Goal: Browse casually

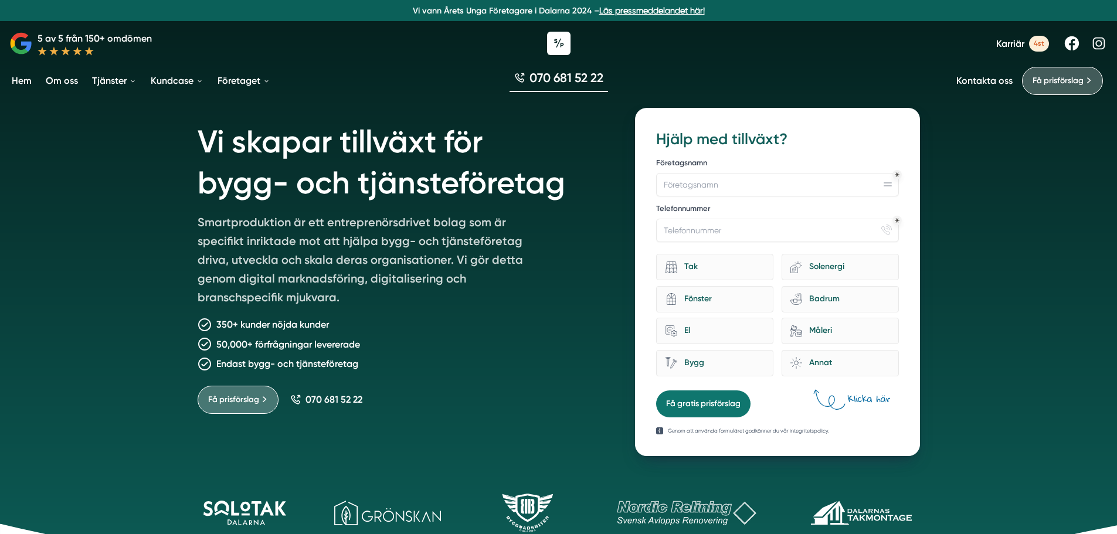
click at [386, 222] on p "Smartproduktion är ett entreprenörsdrivet bolag som är specifikt inriktade mot …" at bounding box center [367, 262] width 338 height 99
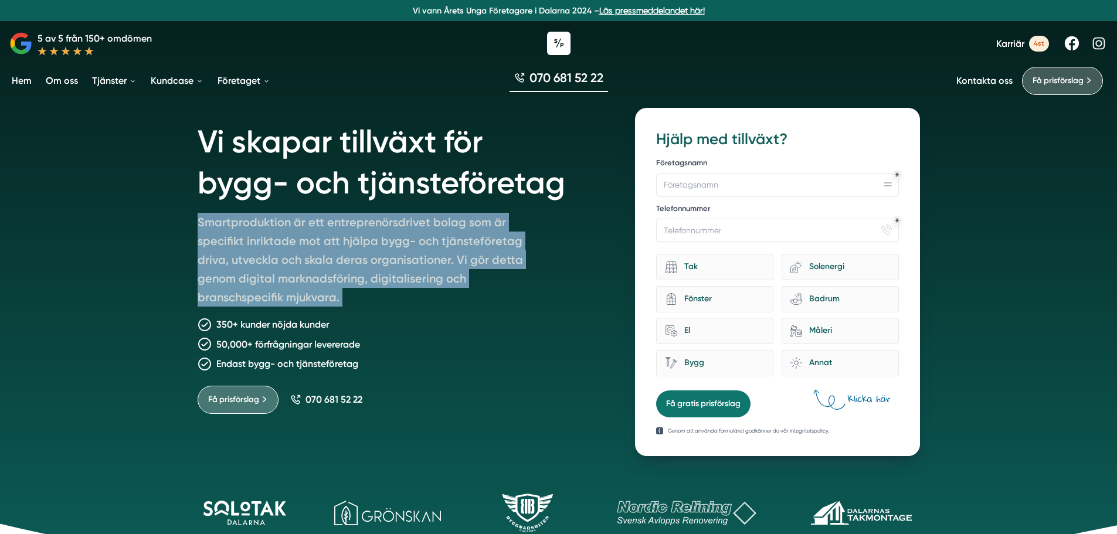
click at [386, 222] on p "Smartproduktion är ett entreprenörsdrivet bolag som är specifikt inriktade mot …" at bounding box center [367, 262] width 338 height 99
click at [413, 293] on p "Smartproduktion är ett entreprenörsdrivet bolag som är specifikt inriktade mot …" at bounding box center [367, 262] width 338 height 99
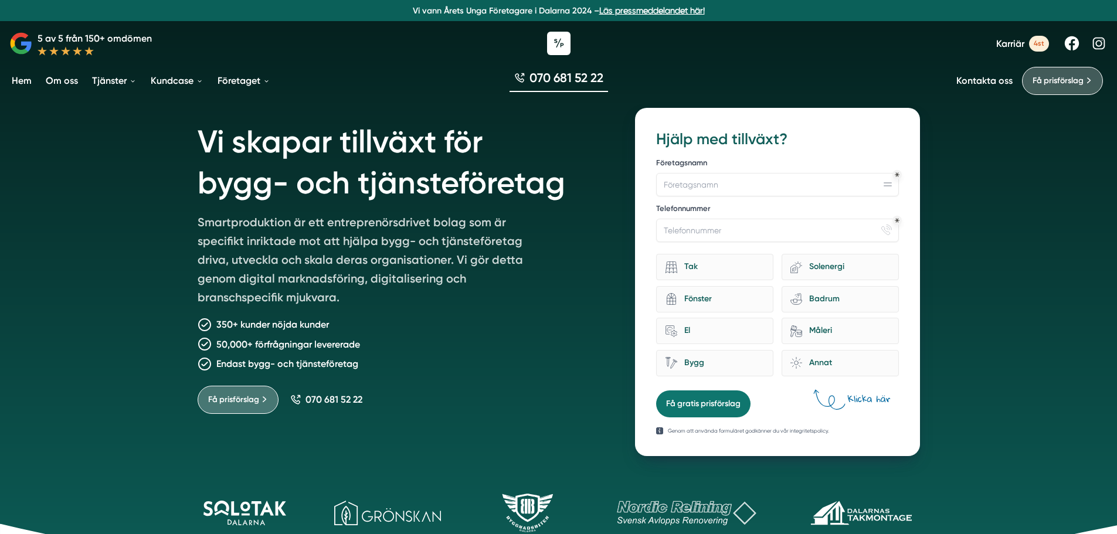
click at [280, 323] on p "350+ kunder nöjda kunder" at bounding box center [272, 324] width 113 height 15
click at [282, 324] on p "350+ kunder nöjda kunder" at bounding box center [272, 324] width 113 height 15
click at [288, 327] on p "350+ kunder nöjda kunder" at bounding box center [272, 324] width 113 height 15
click at [312, 328] on p "350+ kunder nöjda kunder" at bounding box center [272, 324] width 113 height 15
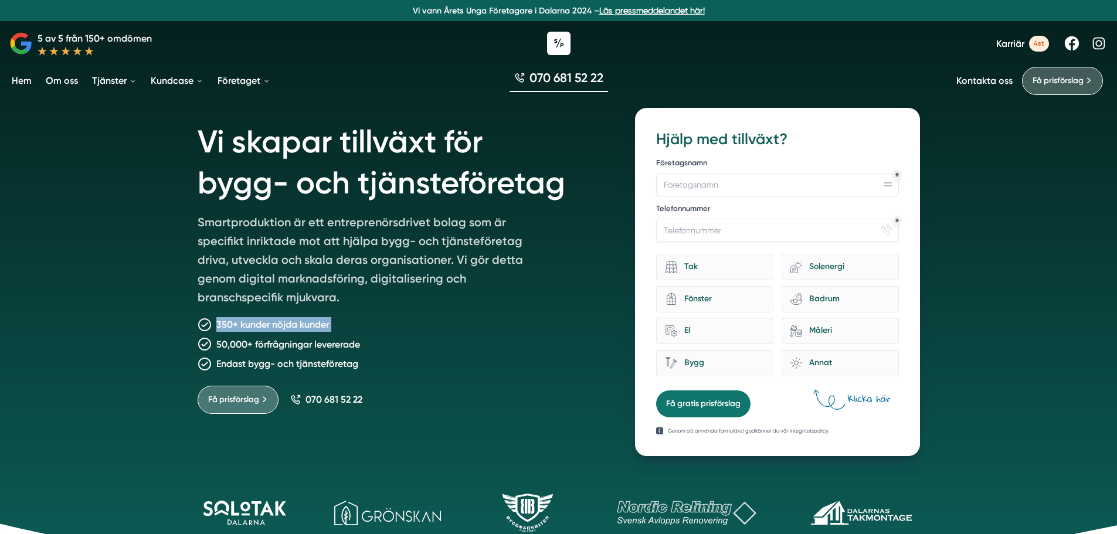
click at [313, 328] on p "350+ kunder nöjda kunder" at bounding box center [272, 324] width 113 height 15
click at [385, 341] on div "50,000+ förfrågningar levererade" at bounding box center [403, 344] width 410 height 15
